Goal: Information Seeking & Learning: Check status

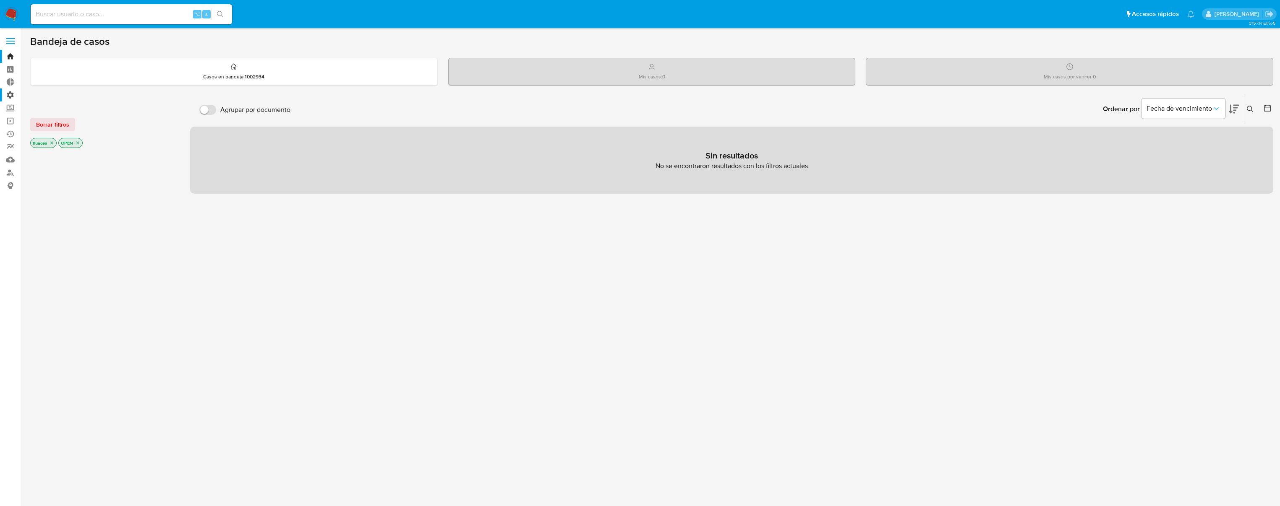
click at [9, 96] on label "Administración" at bounding box center [50, 95] width 100 height 13
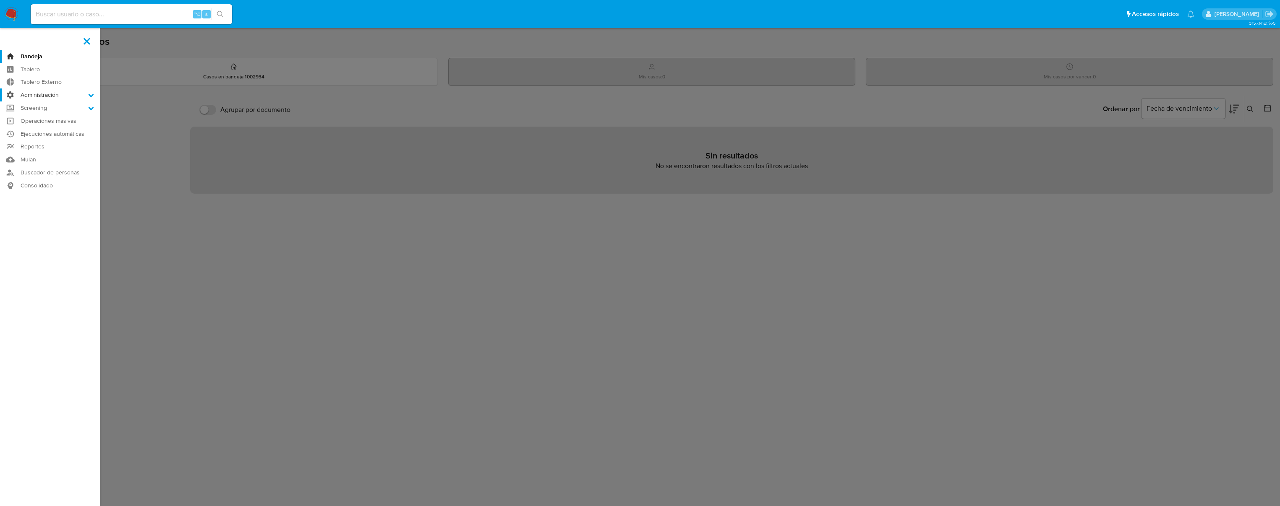
click at [0, 0] on input "Administración" at bounding box center [0, 0] width 0 height 0
click at [36, 107] on link "Reglas" at bounding box center [50, 107] width 100 height 10
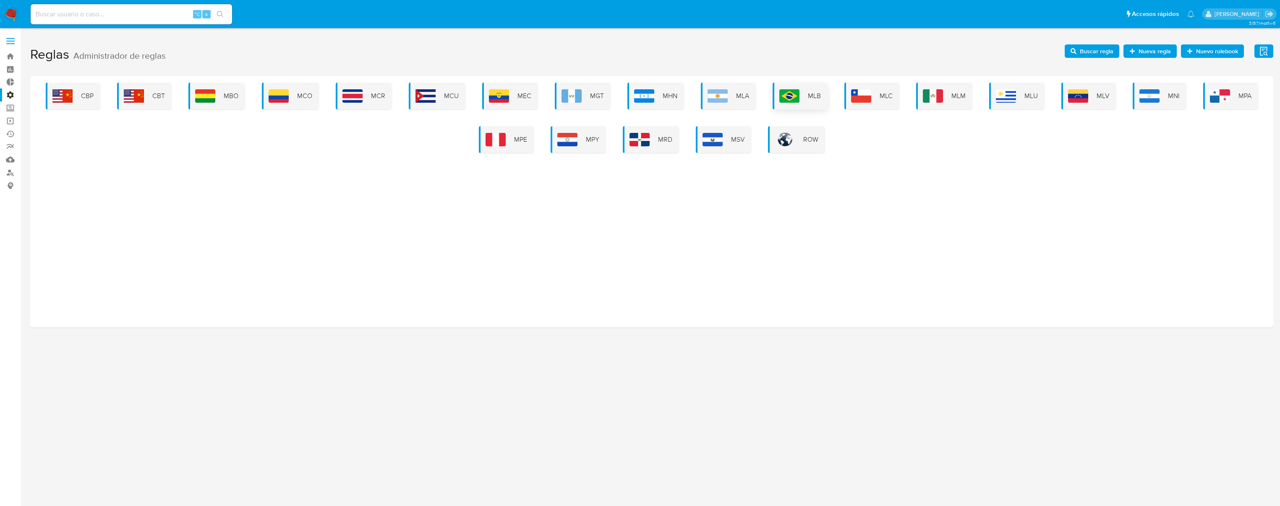
click at [793, 97] on img at bounding box center [789, 95] width 20 height 13
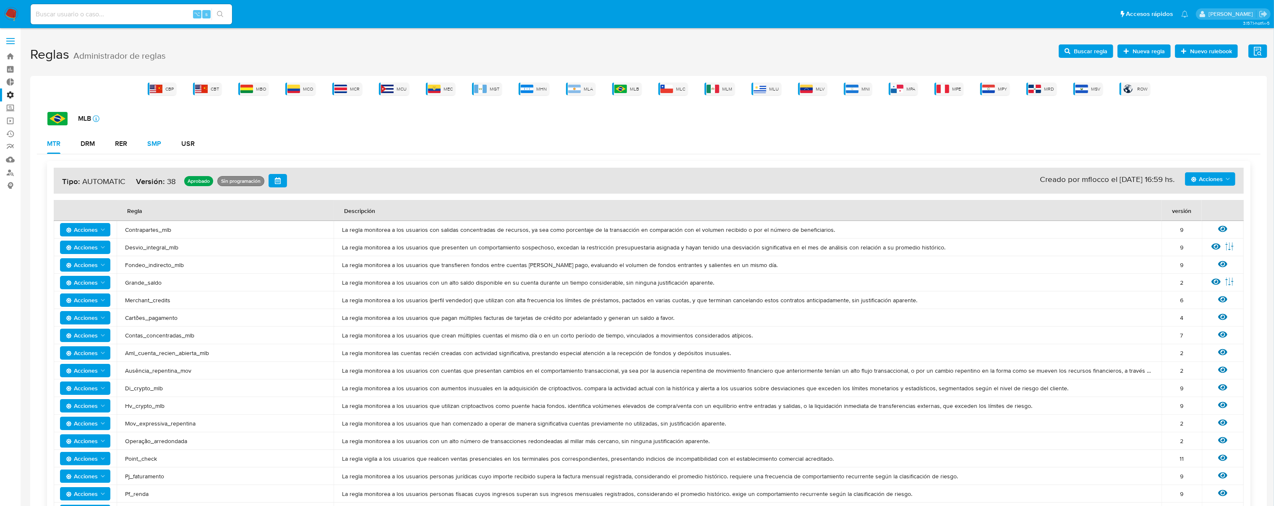
click at [151, 144] on div "SMP" at bounding box center [154, 144] width 14 height 7
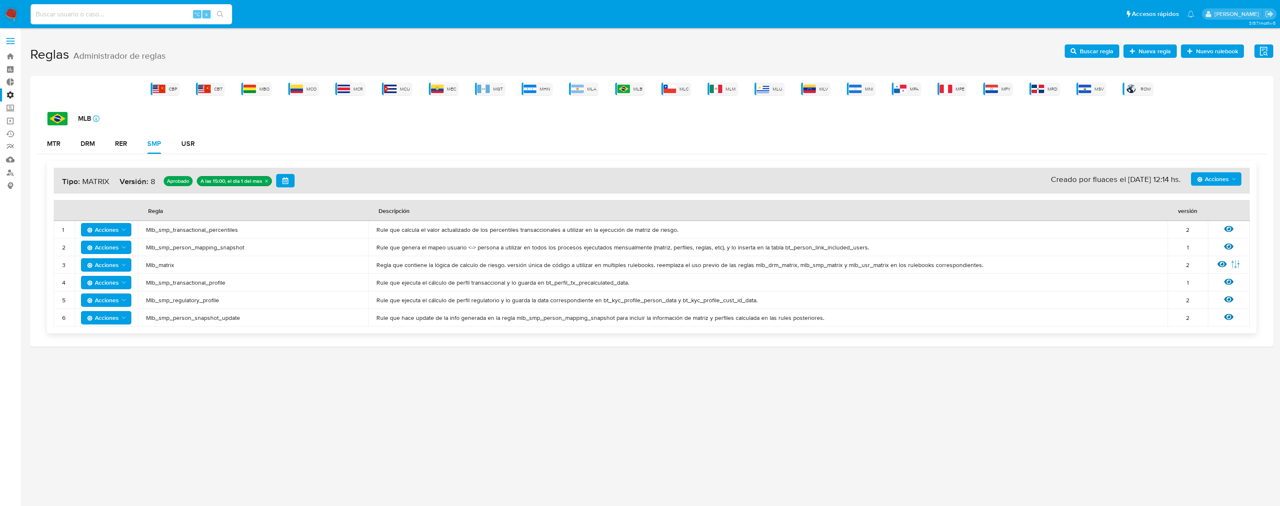
click at [159, 11] on input at bounding box center [131, 14] width 201 height 11
click at [1229, 226] on icon at bounding box center [1228, 229] width 9 height 6
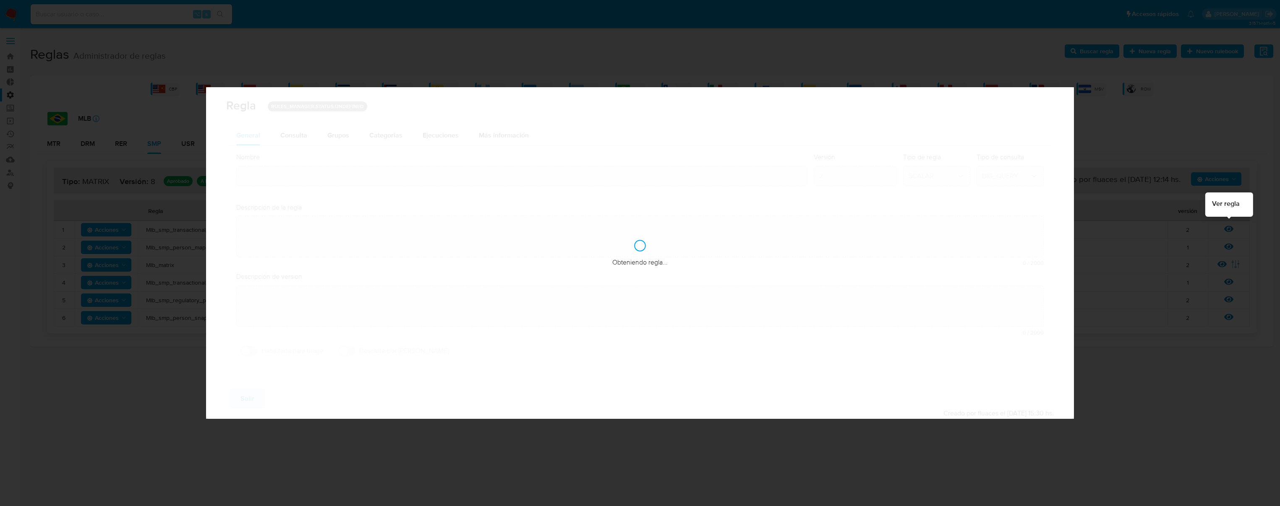
type input "Mlb_smp_transactional_percentiles"
type textarea "Rule que calcula el valor actualizado de los percentiles transaccionales a util…"
type textarea "Ppld-5327 - optimización de query y corrección sobre lógica de qr"
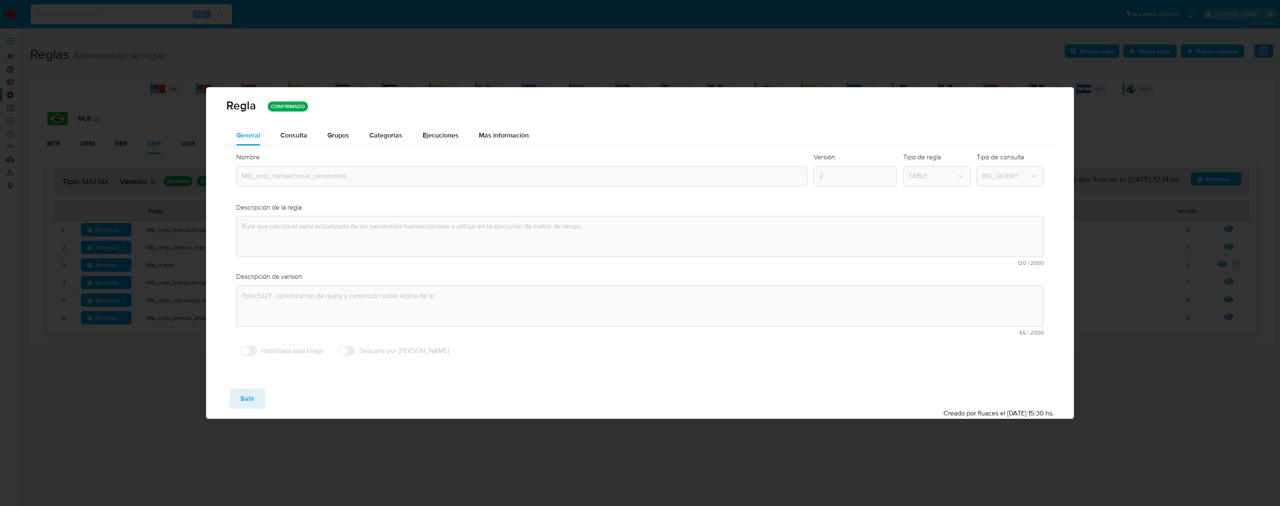
click at [240, 399] on button "Salir" at bounding box center [247, 399] width 36 height 20
type input "1"
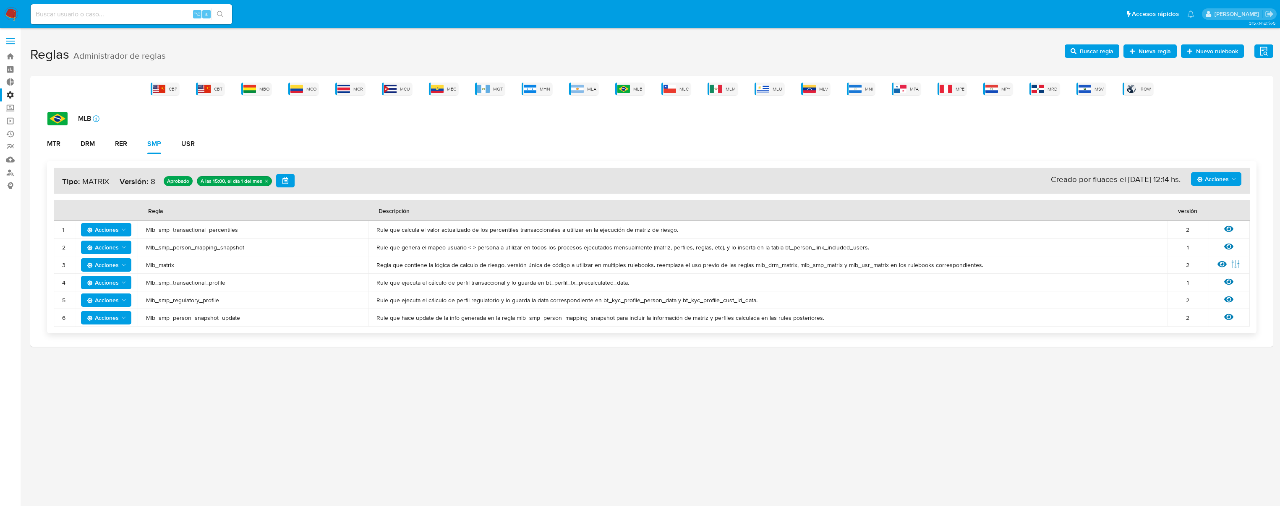
drag, startPoint x: 250, startPoint y: 235, endPoint x: 149, endPoint y: 231, distance: 101.6
click at [150, 231] on td "Mlb_smp_transactional_percentiles" at bounding box center [253, 230] width 230 height 18
drag, startPoint x: 142, startPoint y: 228, endPoint x: 250, endPoint y: 227, distance: 108.2
click at [250, 227] on td "Mlb_smp_transactional_percentiles" at bounding box center [253, 230] width 230 height 18
click at [1081, 50] on span "Buscar regla" at bounding box center [1096, 50] width 34 height 13
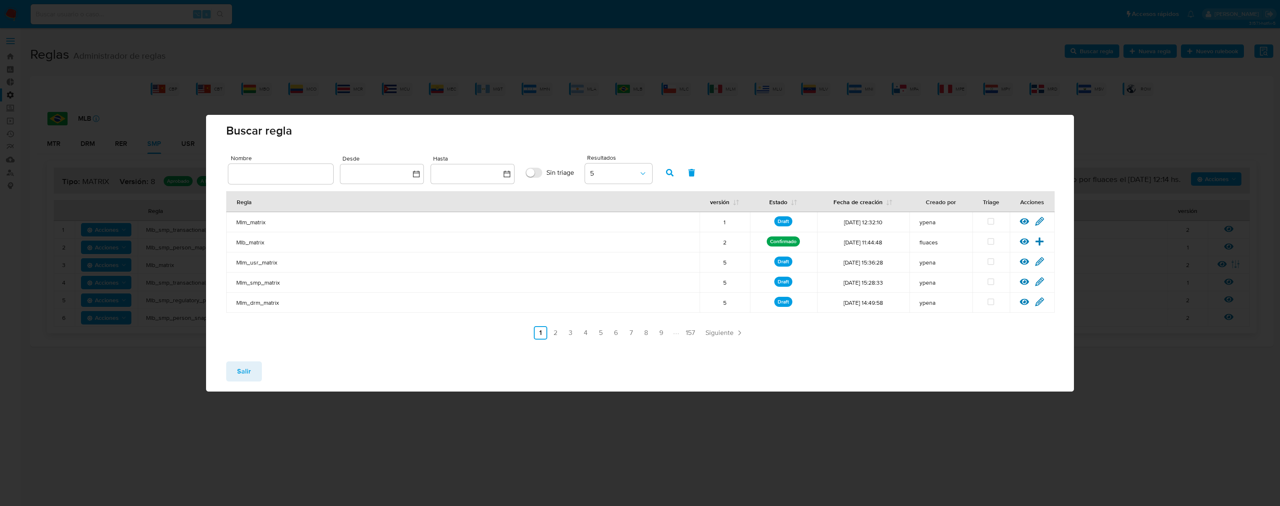
drag, startPoint x: 252, startPoint y: 159, endPoint x: 256, endPoint y: 167, distance: 8.3
click at [252, 160] on span "Nombre" at bounding box center [283, 158] width 105 height 6
click at [252, 169] on input "text" at bounding box center [280, 174] width 105 height 11
click at [257, 169] on input "text" at bounding box center [280, 174] width 105 height 11
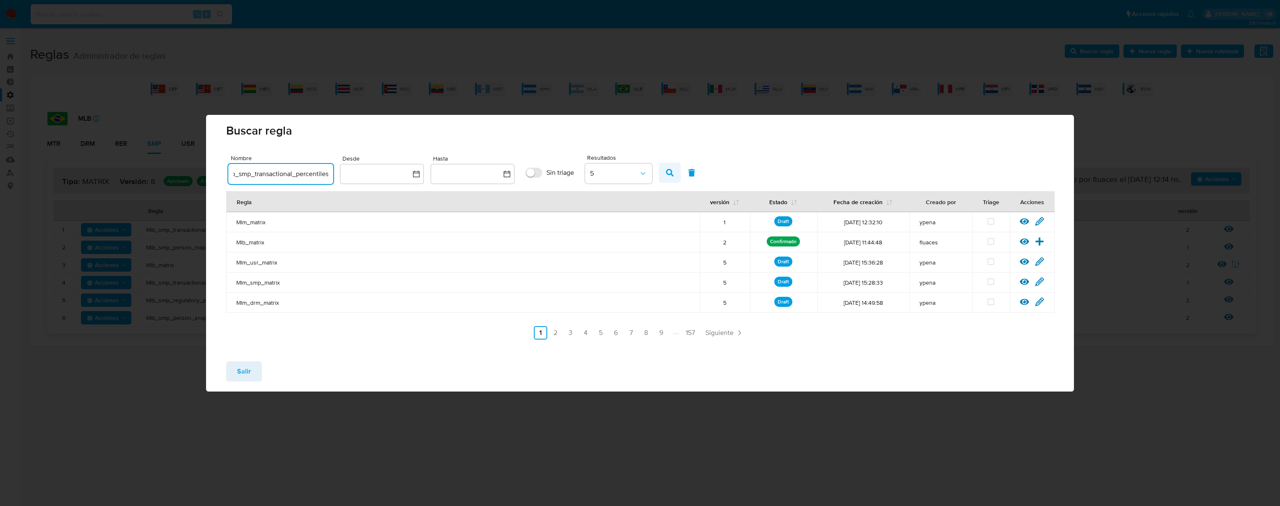
type input "Mlb_smp_transactional_percentiles"
click at [665, 175] on button "button" at bounding box center [670, 173] width 22 height 20
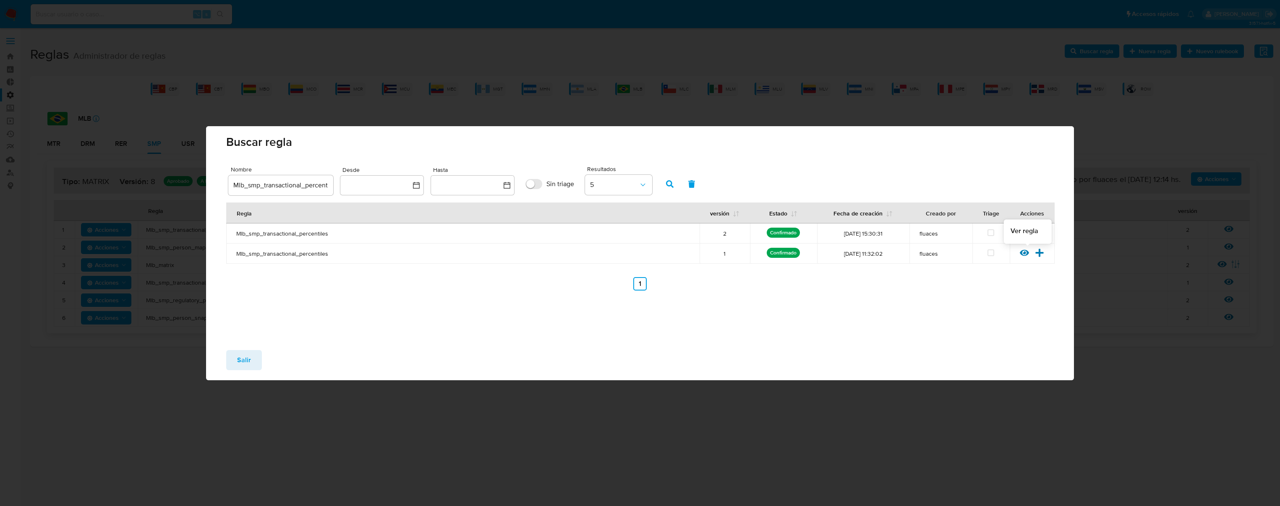
click at [1027, 254] on icon at bounding box center [1023, 253] width 9 height 6
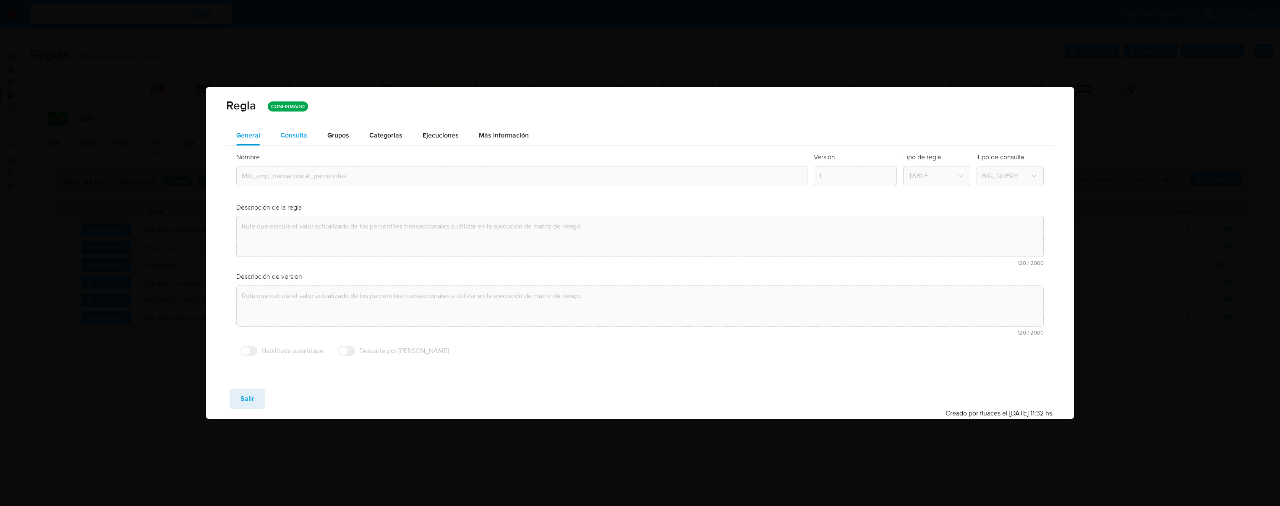
click at [294, 137] on span "Consulta" at bounding box center [293, 135] width 27 height 10
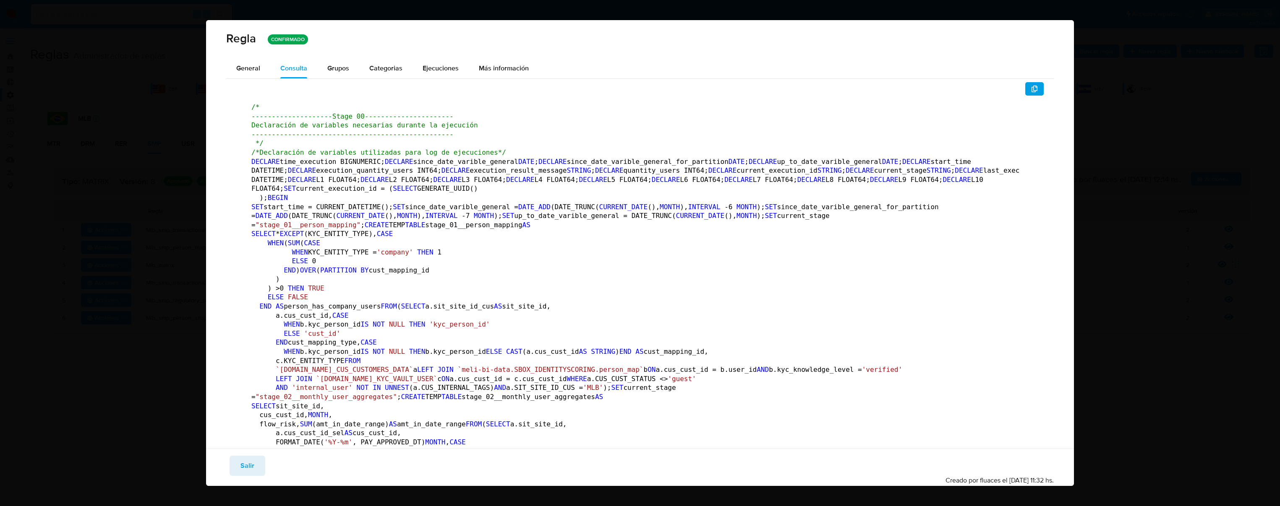
click at [1031, 90] on icon "button" at bounding box center [1034, 89] width 6 height 7
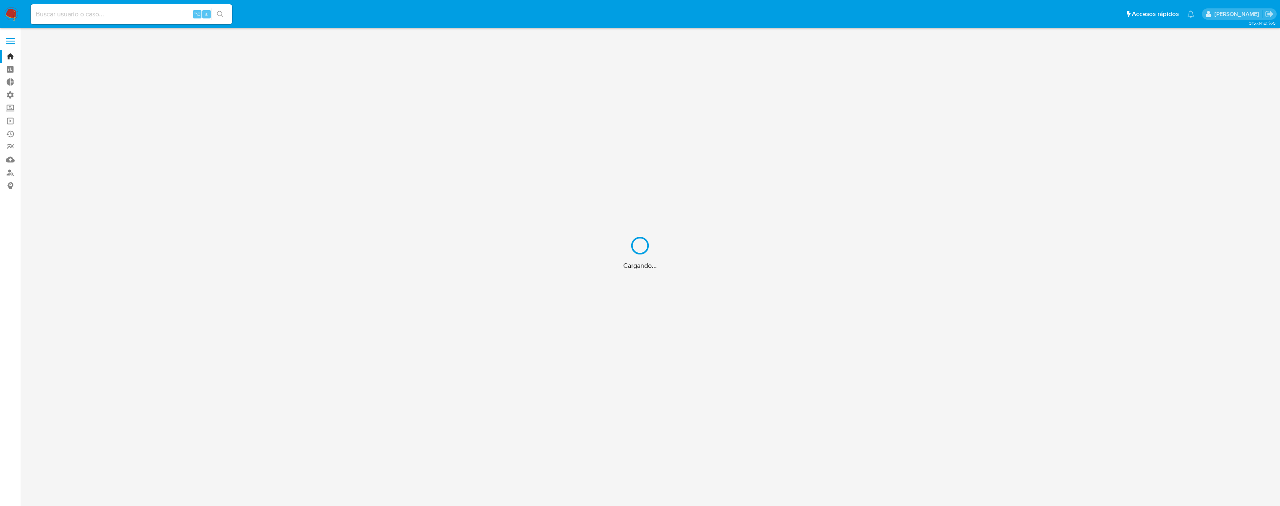
click at [157, 17] on div "Cargando..." at bounding box center [640, 253] width 1280 height 506
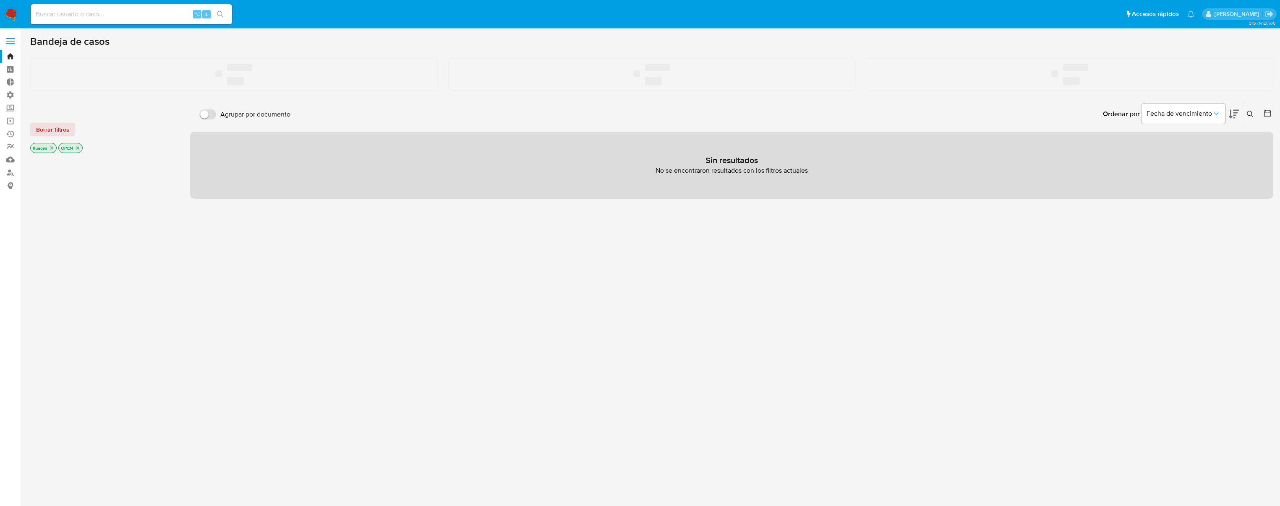
click at [175, 12] on input at bounding box center [131, 14] width 201 height 11
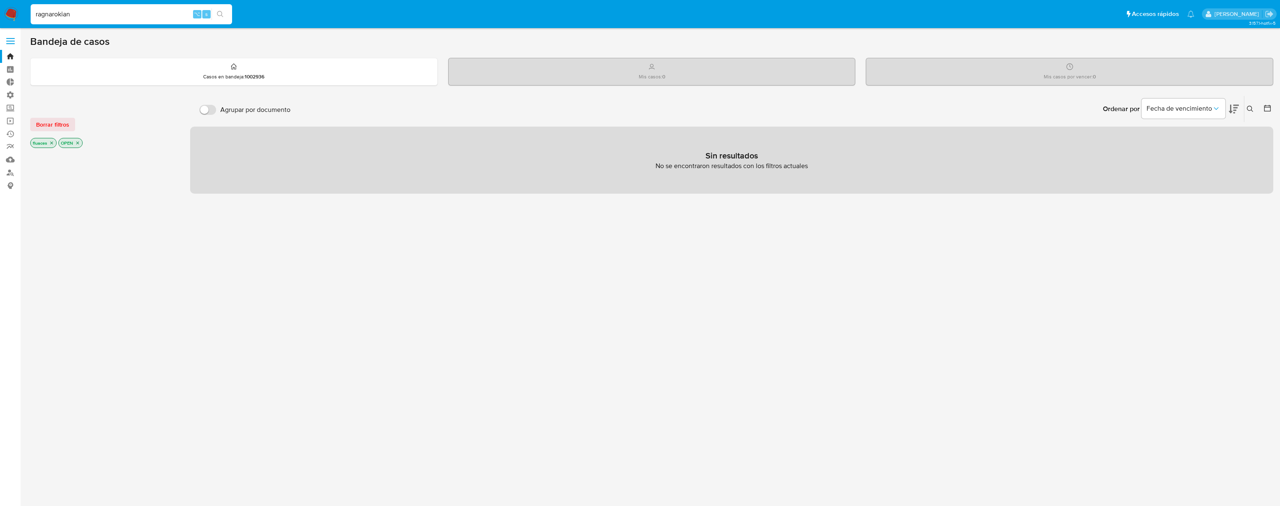
type input "ragnarokian"
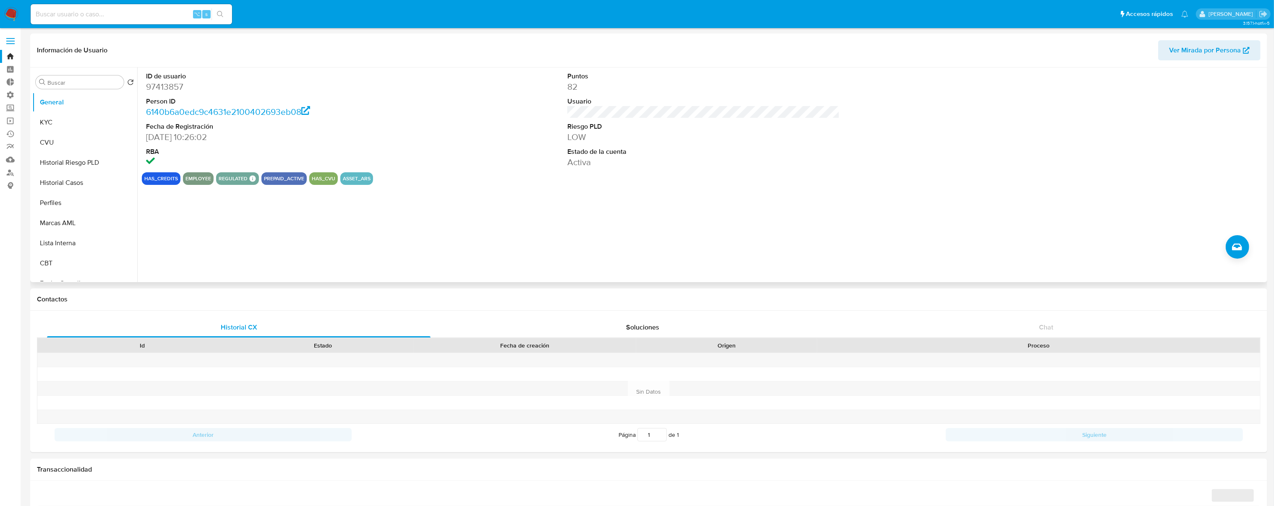
select select "10"
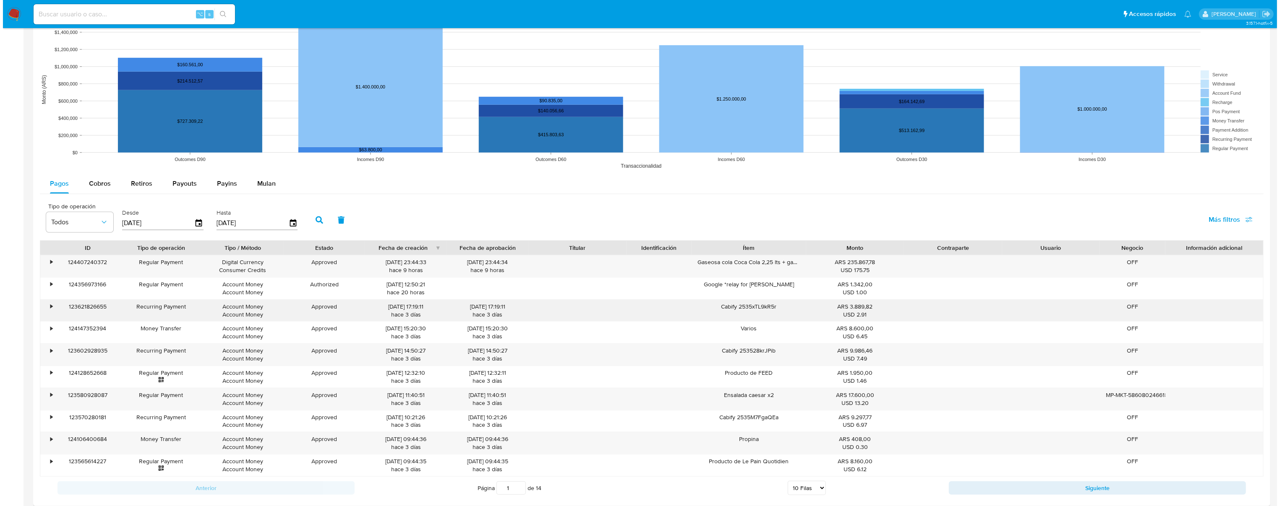
scroll to position [736, 0]
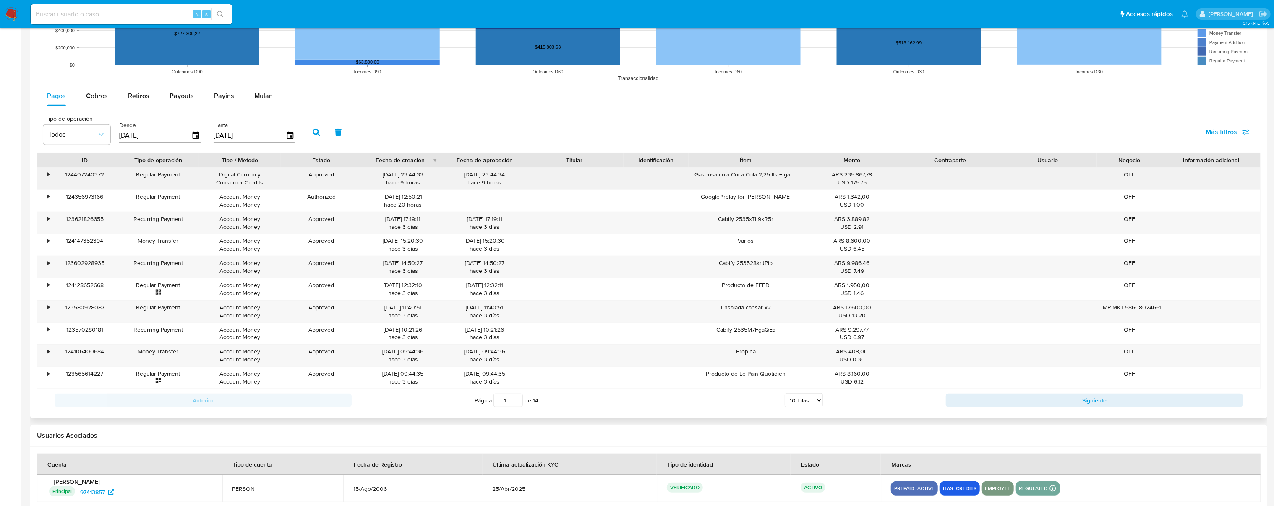
click at [89, 176] on div "124407240372" at bounding box center [84, 179] width 65 height 22
click at [1233, 128] on span "Más filtros" at bounding box center [1220, 132] width 31 height 20
click at [1152, 221] on span "Contraparte" at bounding box center [1157, 223] width 35 height 8
click at [1135, 221] on input "Contraparte" at bounding box center [1131, 222] width 7 height 7
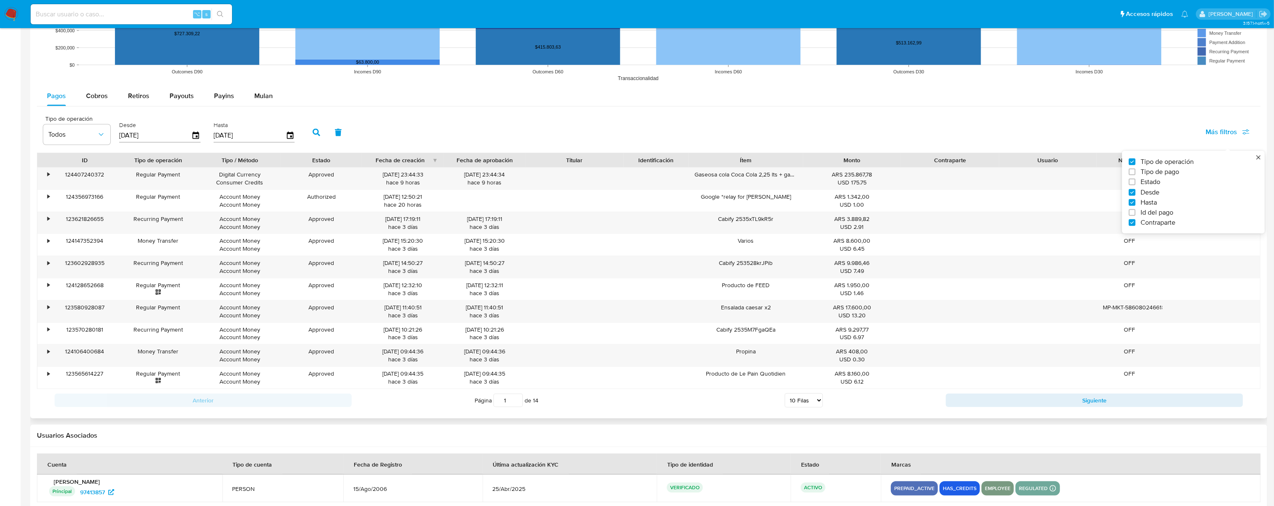
checkbox input "true"
click at [958, 116] on div "Tipo de operación Todos Desde 04/06/2025 Hasta 01/09/2025 ‌ Más filtros Tipo de…" at bounding box center [648, 132] width 1223 height 42
click at [349, 133] on span "Todos" at bounding box center [334, 134] width 49 height 8
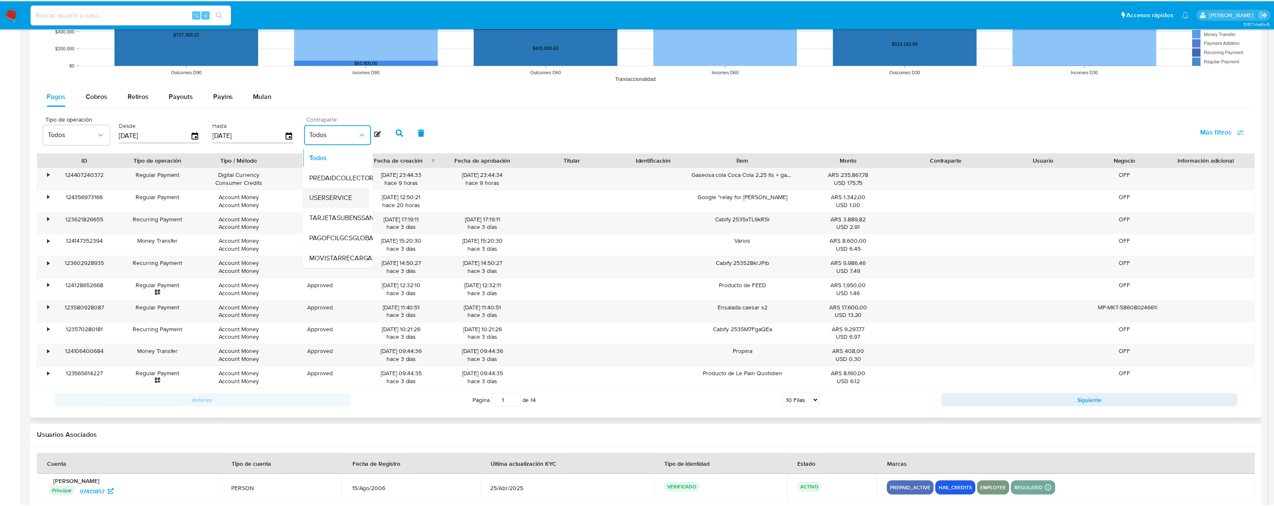
scroll to position [0, 0]
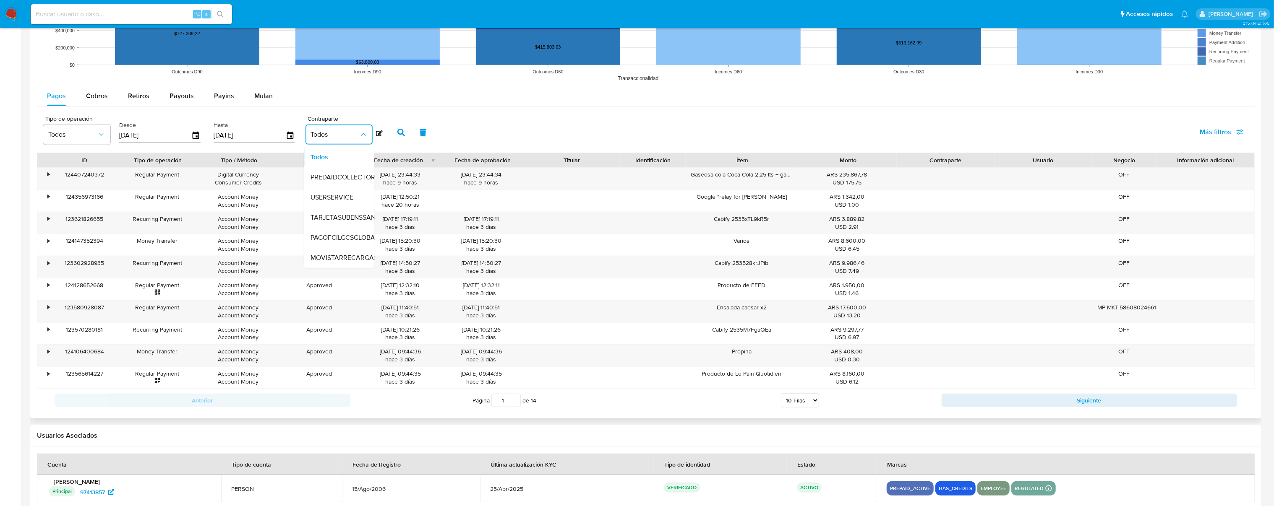
click at [380, 136] on icon at bounding box center [379, 133] width 7 height 6
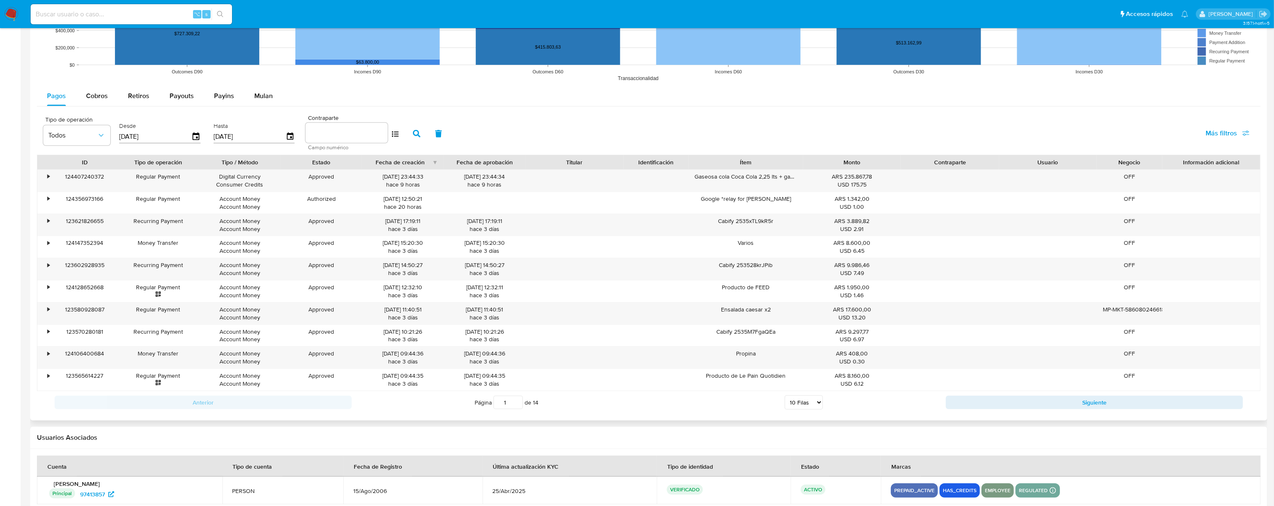
click at [370, 134] on input at bounding box center [346, 133] width 82 height 11
paste input "769821536"
type input "769821536"
click at [417, 134] on icon "button" at bounding box center [417, 134] width 8 height 8
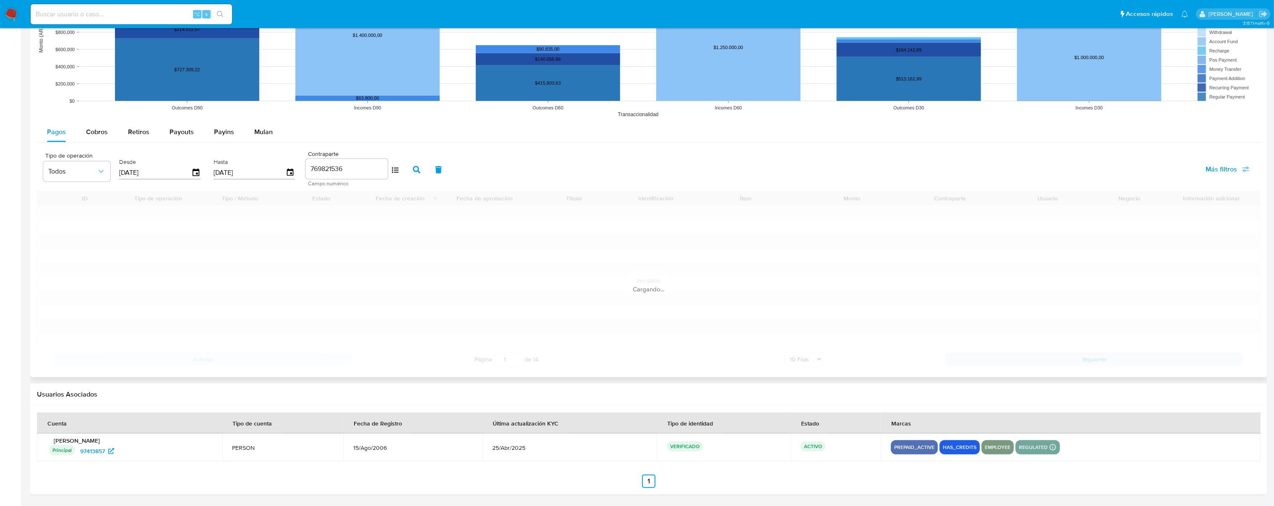
scroll to position [624, 0]
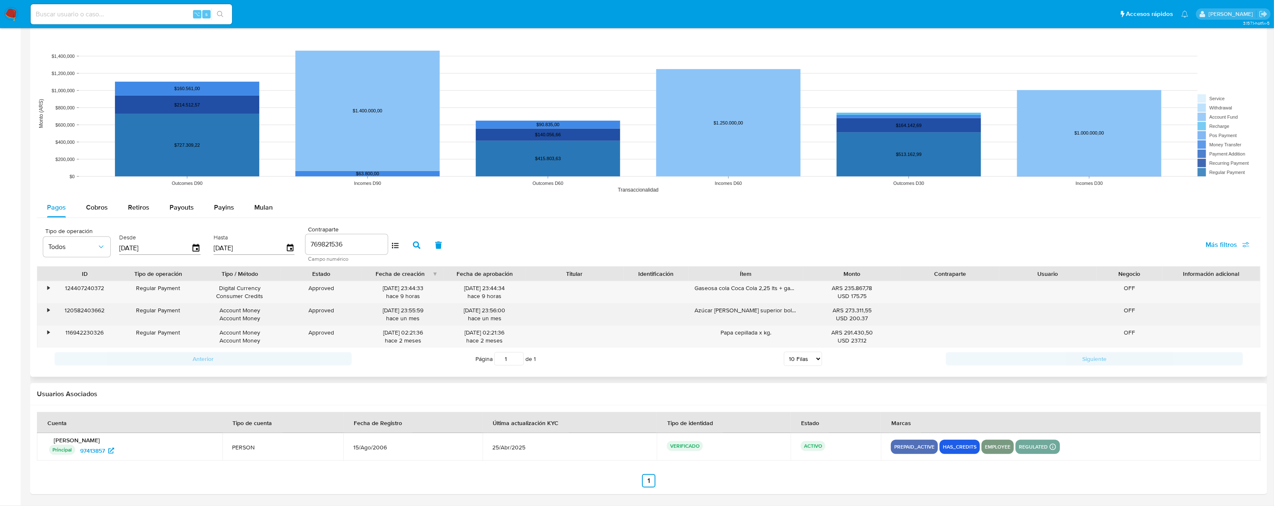
click at [84, 310] on div "120582403662" at bounding box center [84, 315] width 65 height 22
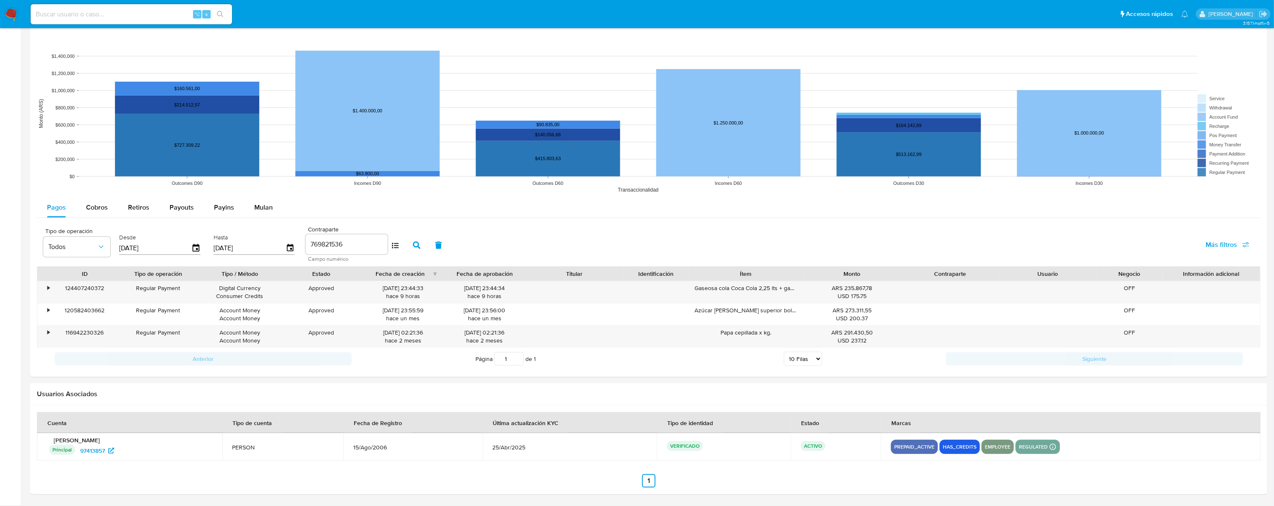
drag, startPoint x: 84, startPoint y: 310, endPoint x: 285, endPoint y: 262, distance: 206.5
click at [85, 310] on div "120582403662" at bounding box center [84, 315] width 65 height 22
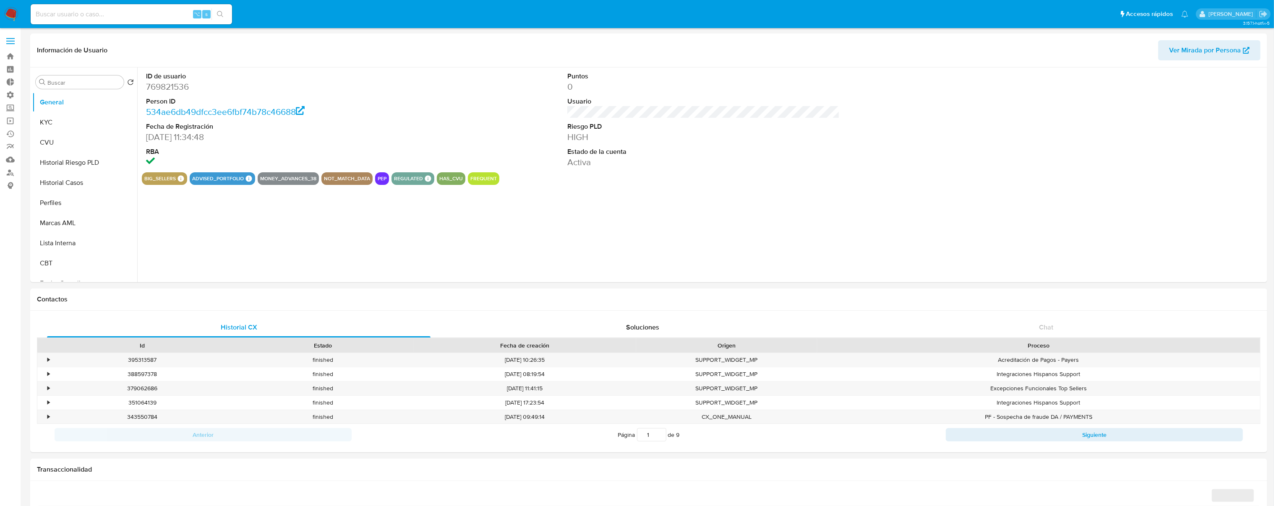
select select "10"
click at [65, 119] on button "KYC" at bounding box center [81, 122] width 98 height 20
